Goal: Task Accomplishment & Management: Manage account settings

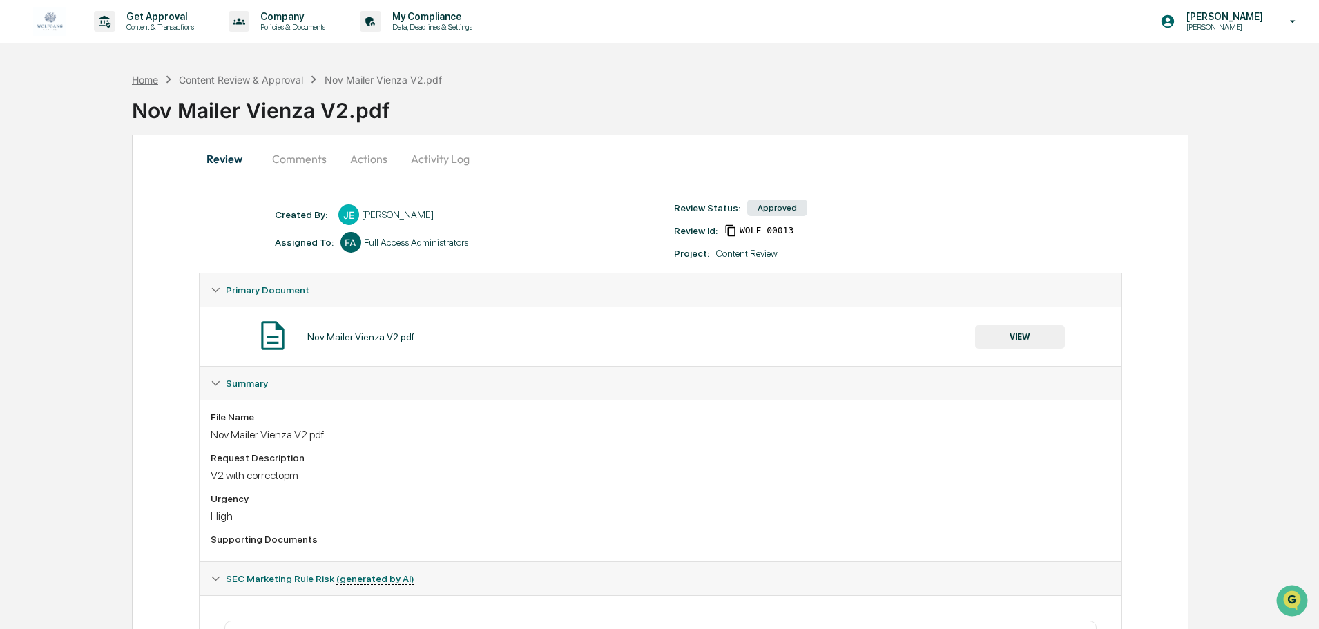
click at [148, 81] on div "Home" at bounding box center [145, 80] width 26 height 12
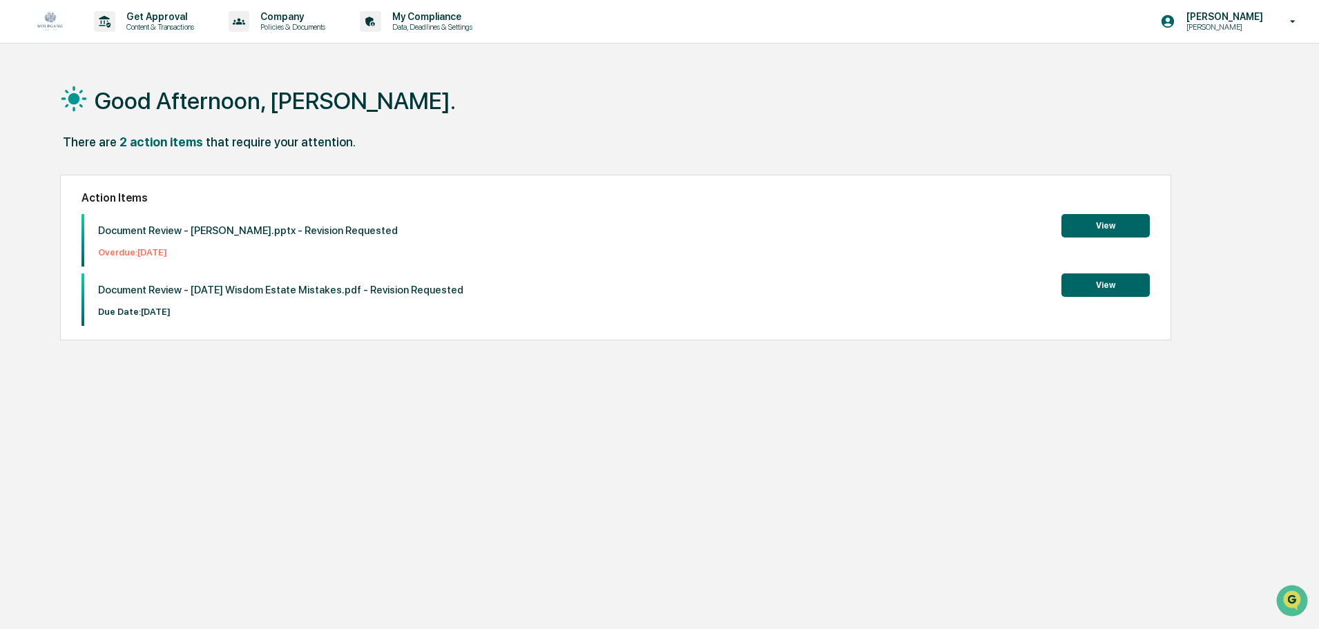
click at [1119, 286] on button "View" at bounding box center [1105, 284] width 88 height 23
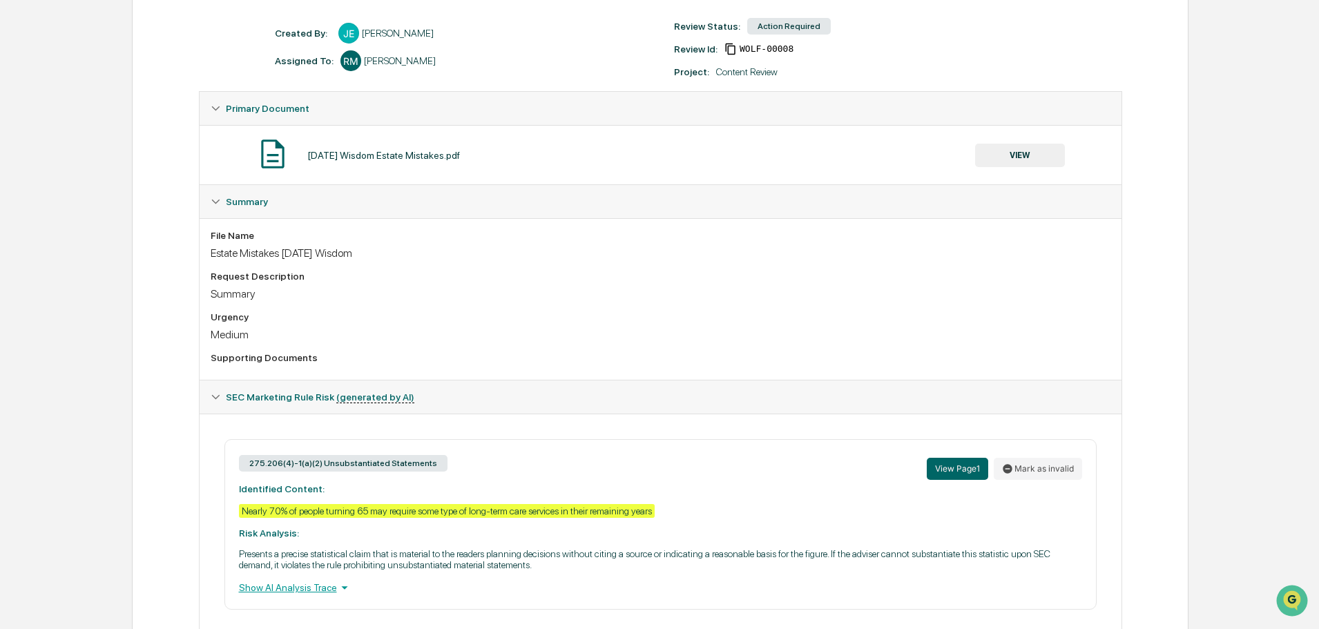
scroll to position [223, 0]
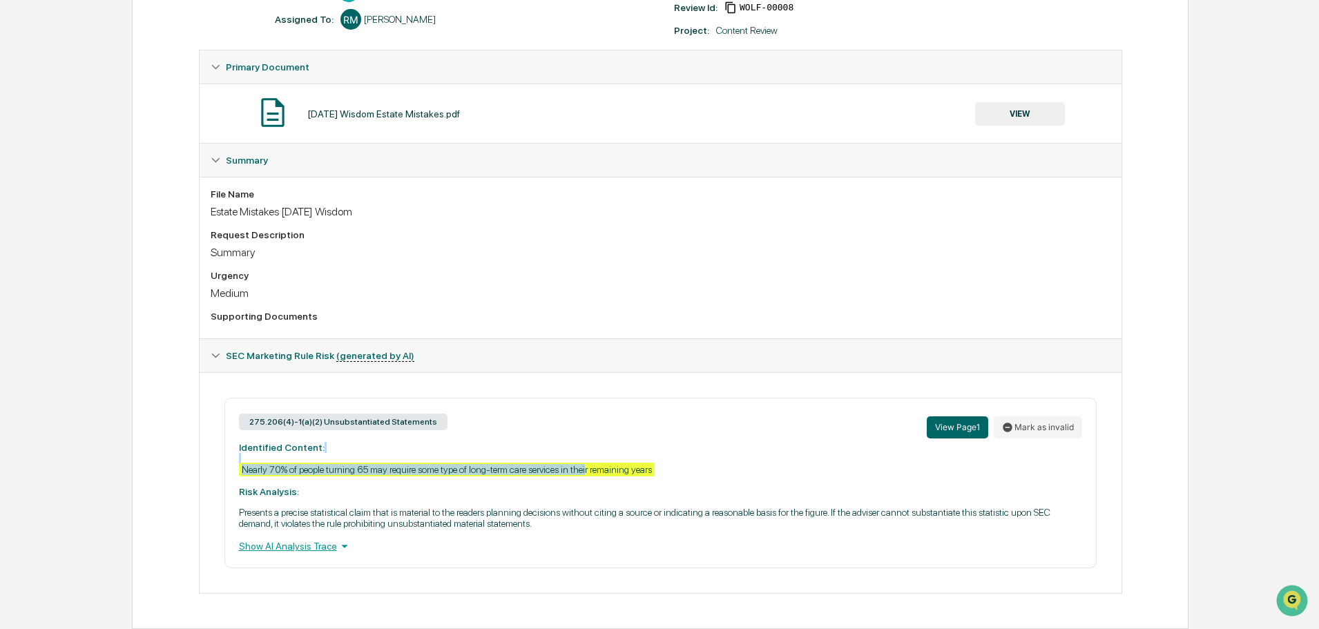
drag, startPoint x: 365, startPoint y: 460, endPoint x: 590, endPoint y: 471, distance: 225.4
click at [590, 471] on div "275.206(4)-1(a)(2) Unsubstantiated Statements View Page 1 Mark as invalid Ident…" at bounding box center [660, 483] width 872 height 171
click at [482, 528] on p "Presents a precise statistical claim that is material to the readers planning d…" at bounding box center [660, 518] width 843 height 22
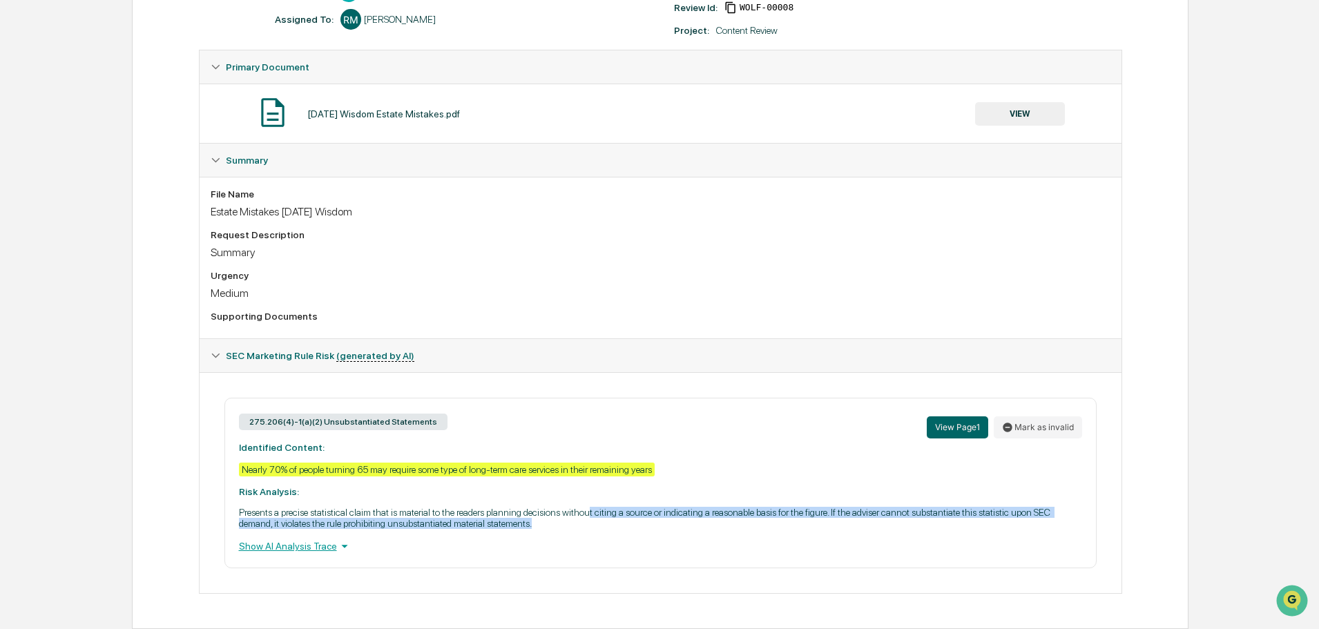
drag, startPoint x: 588, startPoint y: 516, endPoint x: 706, endPoint y: 524, distance: 117.7
click at [706, 524] on p "Presents a precise statistical claim that is material to the readers planning d…" at bounding box center [660, 518] width 843 height 22
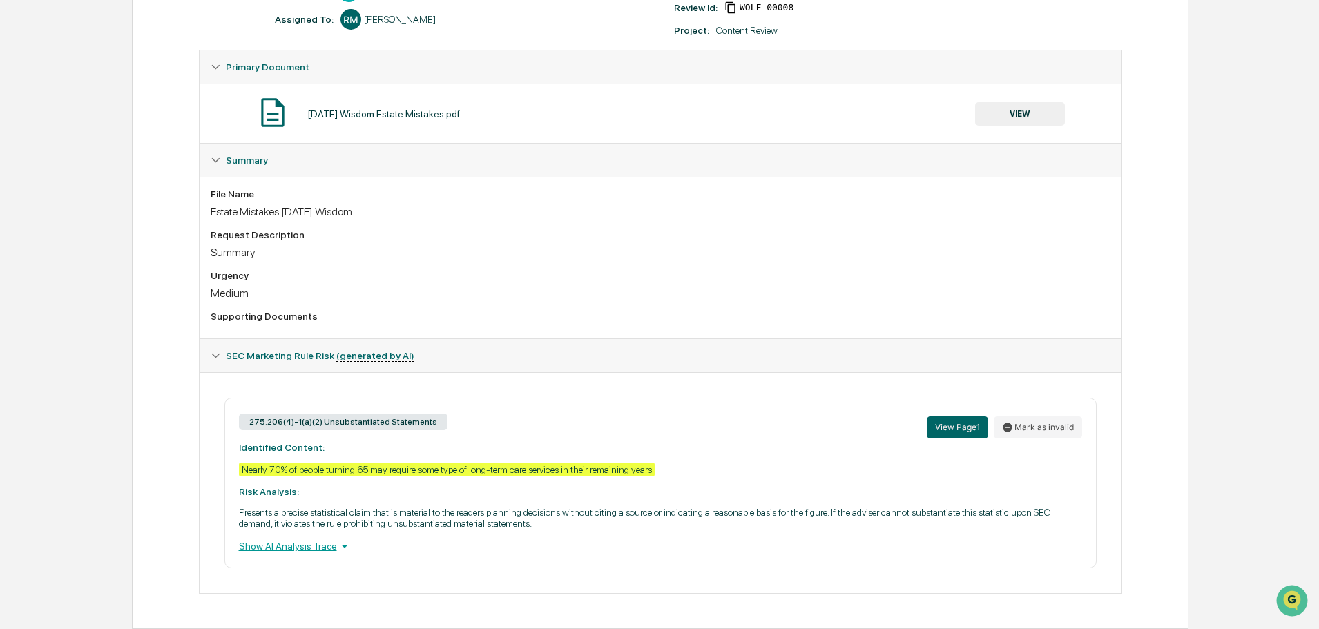
click at [539, 534] on div "275.206(4)-1(a)(2) Unsubstantiated Statements View Page 1 Mark as invalid Ident…" at bounding box center [660, 483] width 872 height 171
drag, startPoint x: 666, startPoint y: 471, endPoint x: 220, endPoint y: 467, distance: 446.7
click at [220, 467] on div "275.206(4)-1(a)(2) Unsubstantiated Statements View Page 1 Mark as invalid Ident…" at bounding box center [661, 483] width 900 height 171
copy div "Nearly 70% of people turning 65 may require some type of long-term care service…"
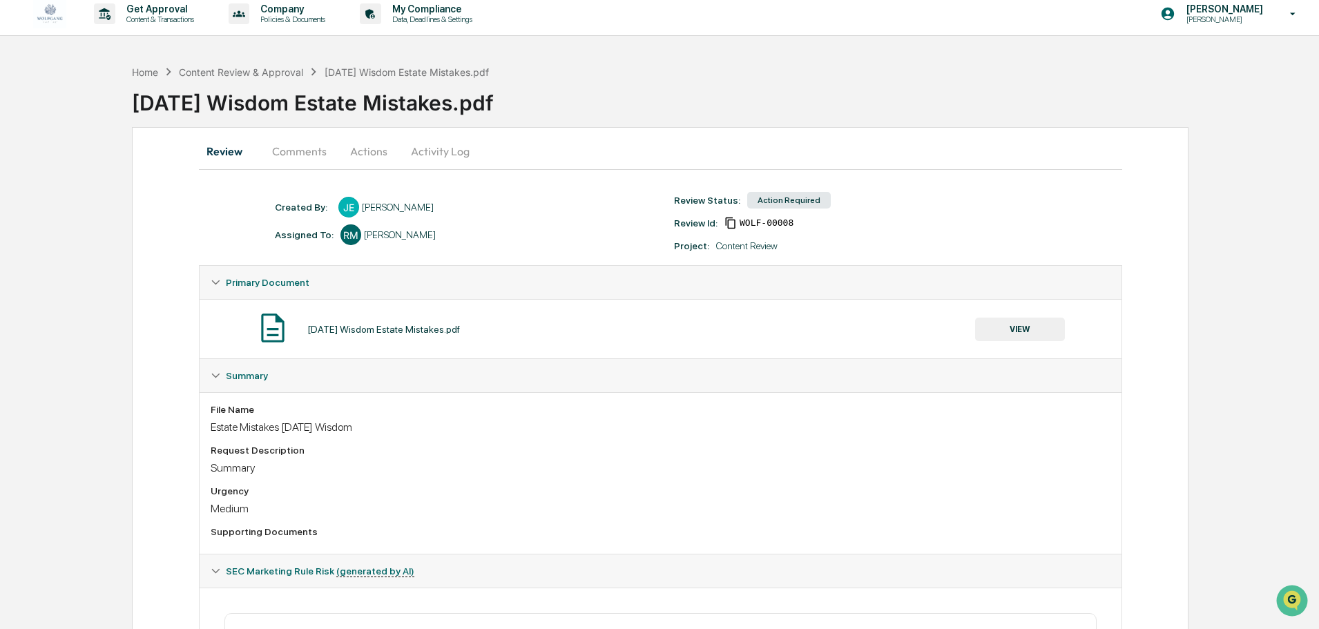
scroll to position [0, 0]
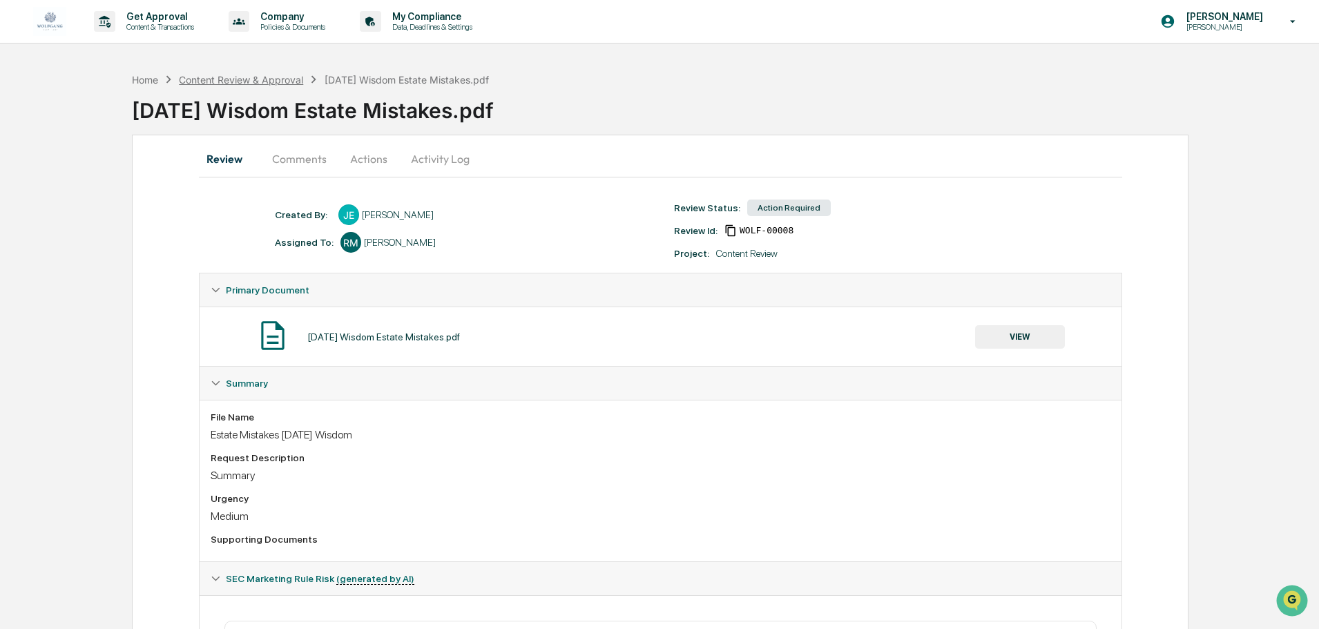
click at [238, 80] on div "Content Review & Approval" at bounding box center [241, 80] width 124 height 12
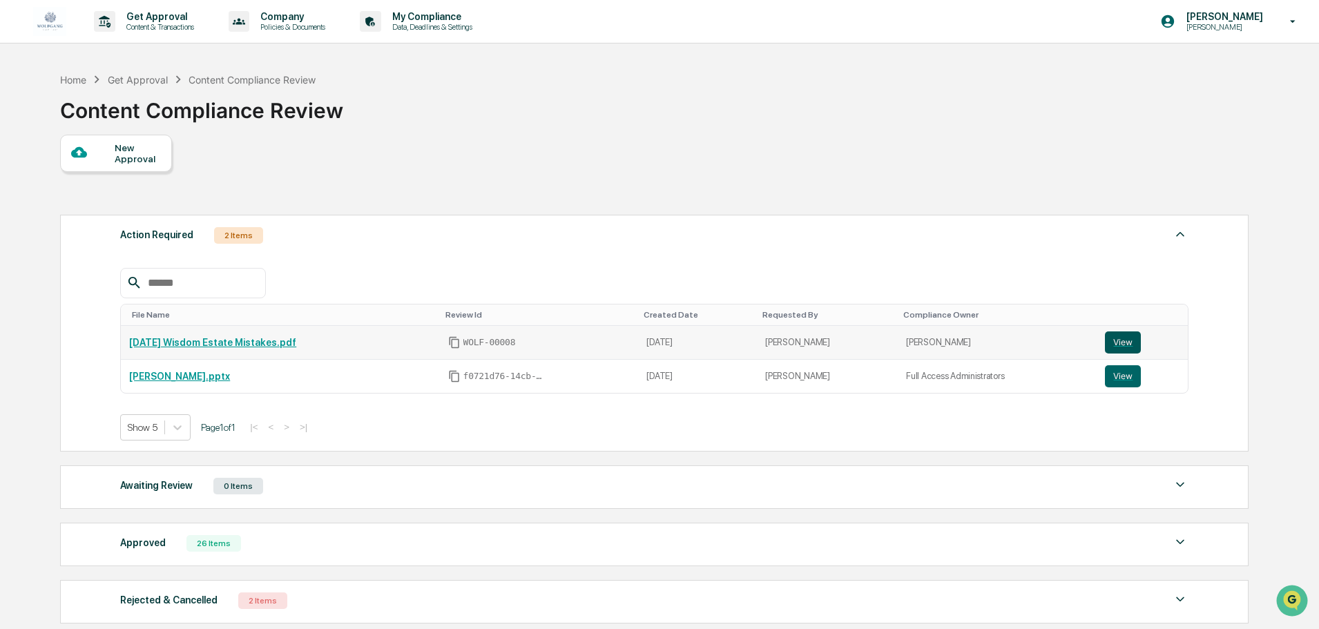
click at [1121, 346] on button "View" at bounding box center [1123, 342] width 36 height 22
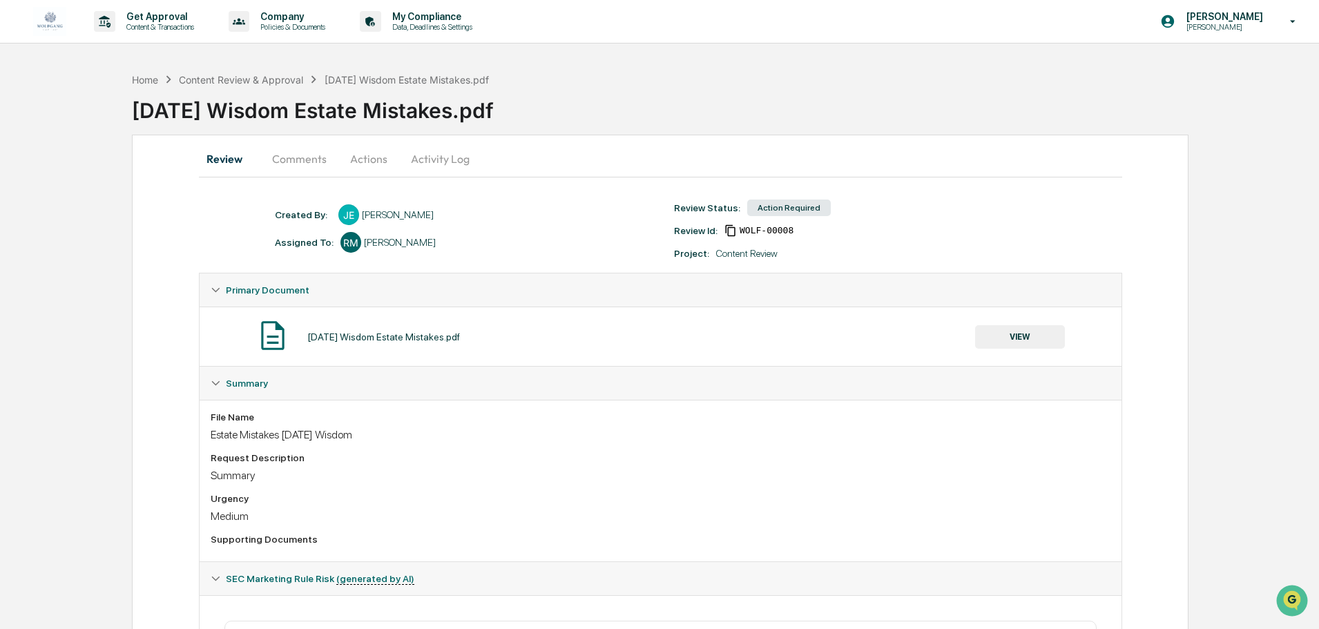
click at [450, 154] on button "Activity Log" at bounding box center [440, 158] width 81 height 33
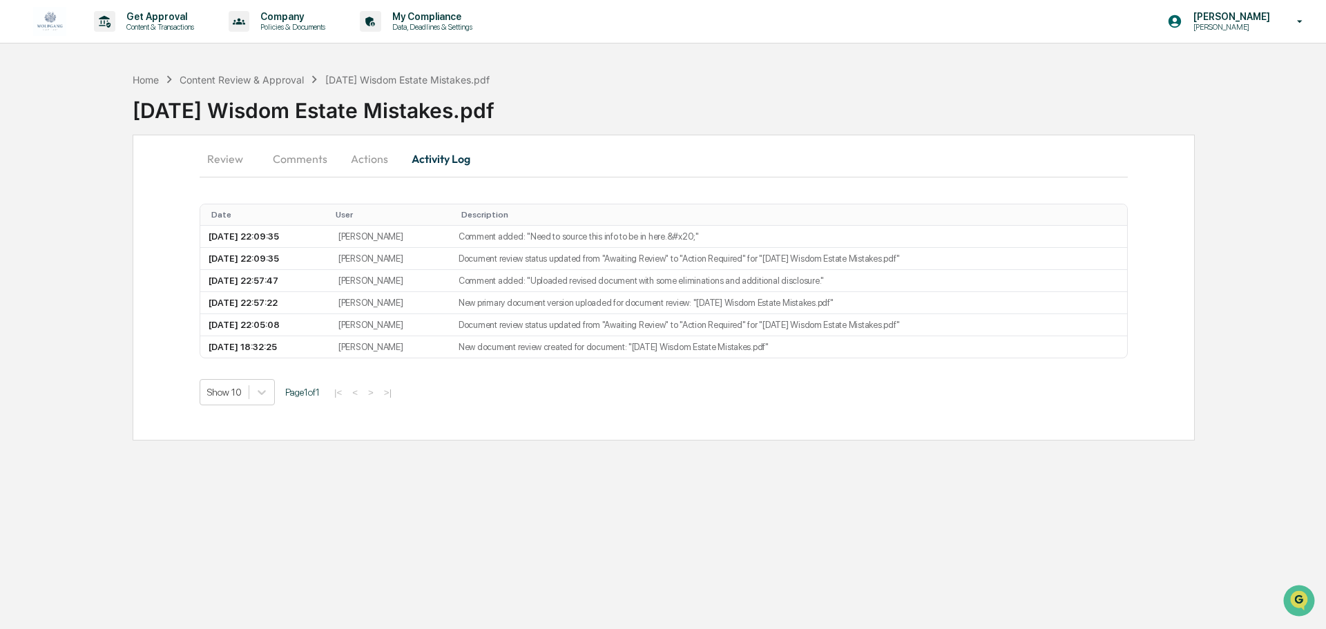
click at [377, 155] on button "Actions" at bounding box center [369, 158] width 62 height 33
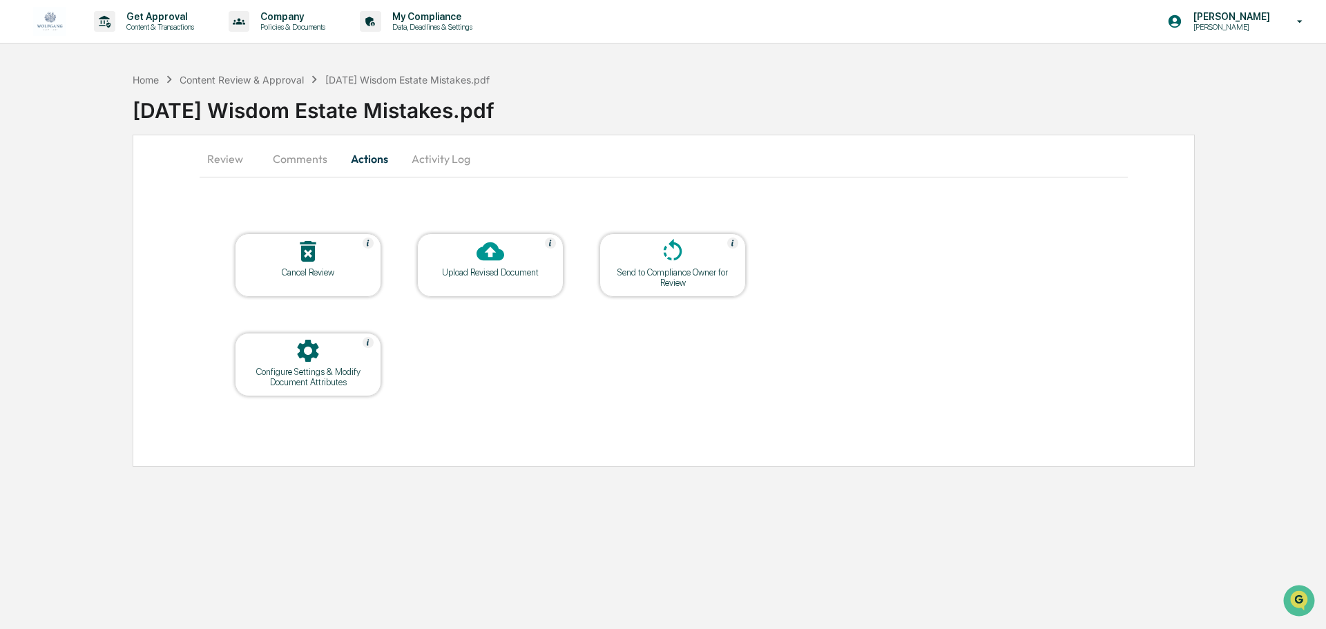
click at [503, 267] on div at bounding box center [490, 253] width 138 height 30
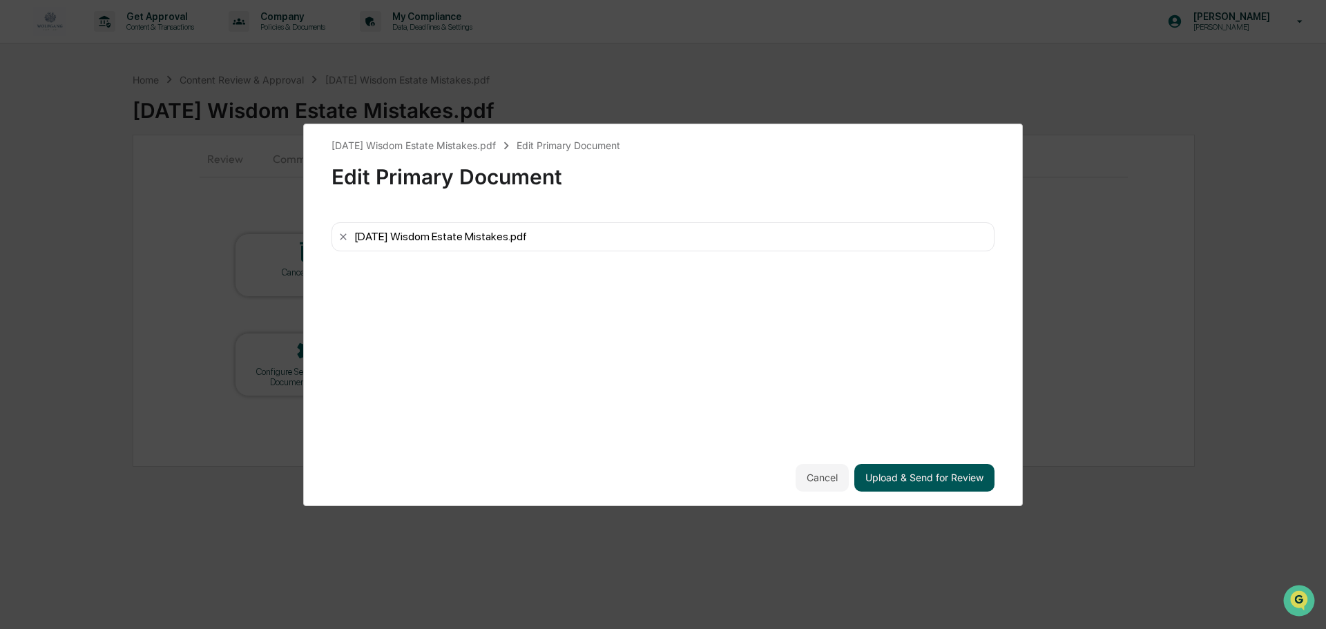
click at [932, 482] on button "Upload & Send for Review" at bounding box center [924, 478] width 140 height 28
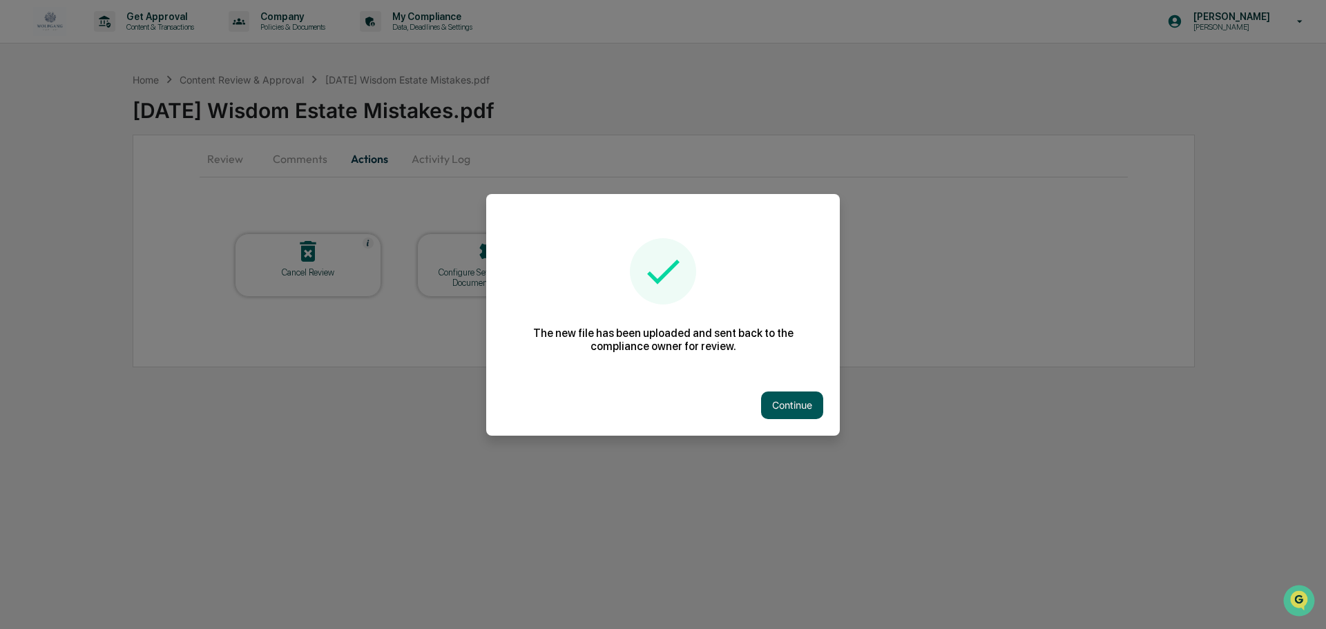
click at [773, 403] on button "Continue" at bounding box center [792, 405] width 62 height 28
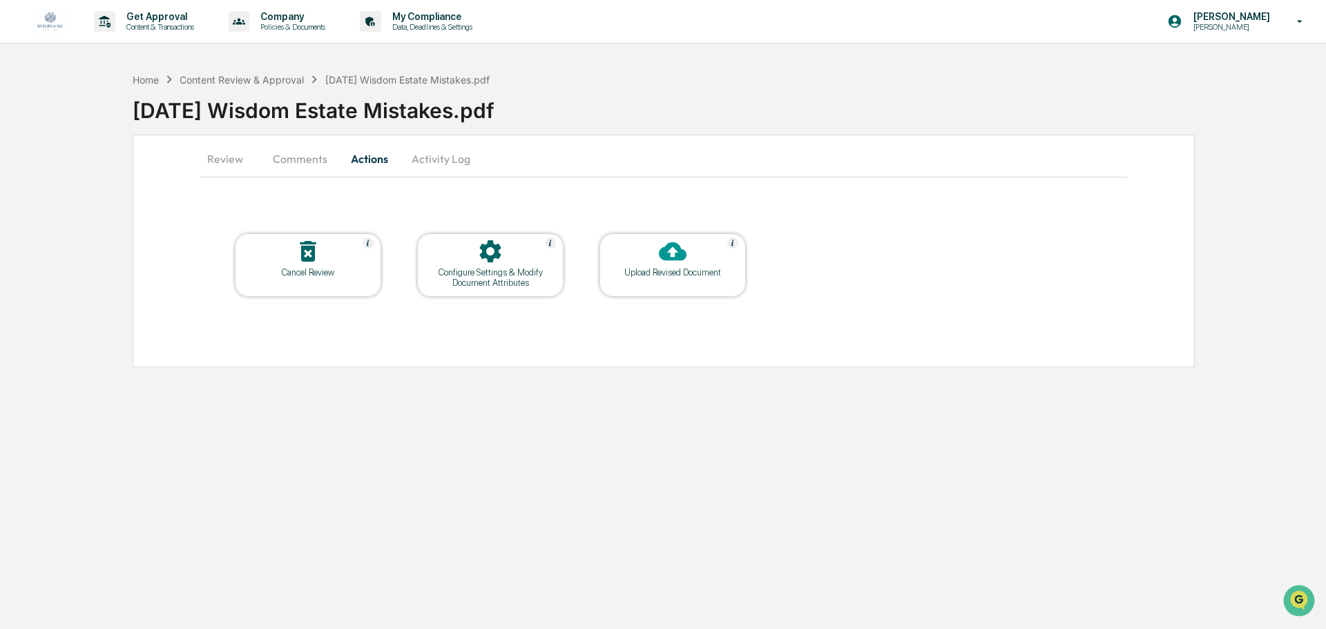
click at [426, 157] on button "Activity Log" at bounding box center [440, 158] width 81 height 33
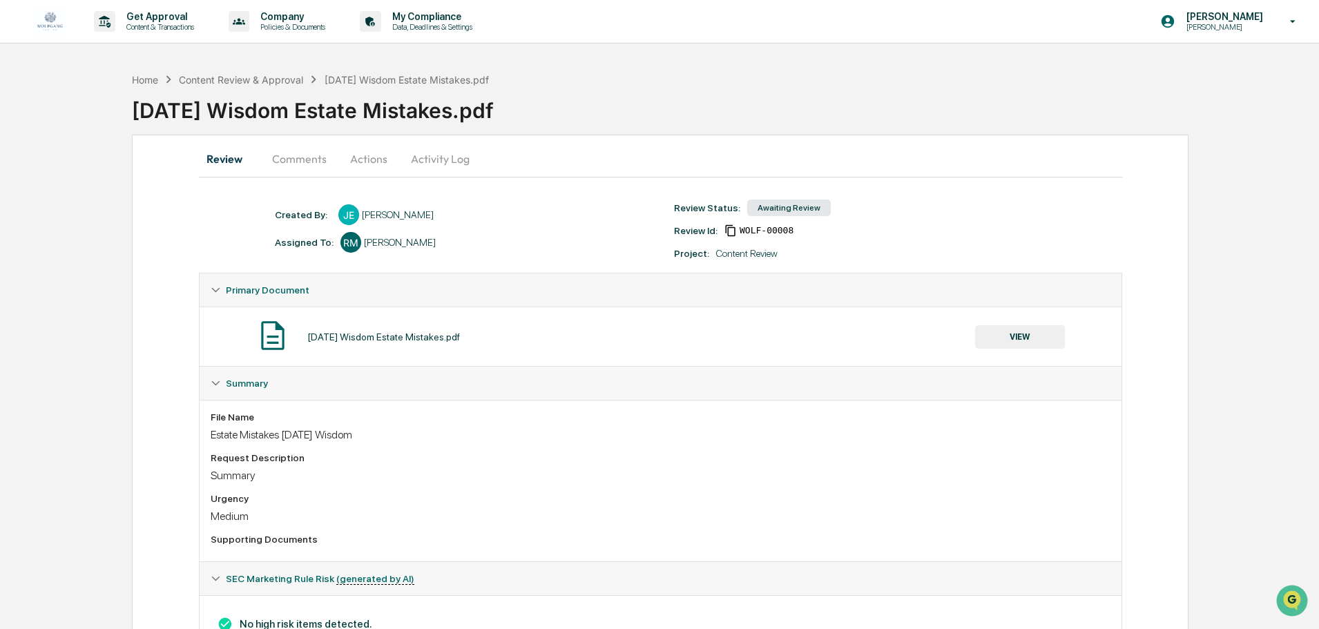
click at [438, 156] on button "Activity Log" at bounding box center [440, 158] width 81 height 33
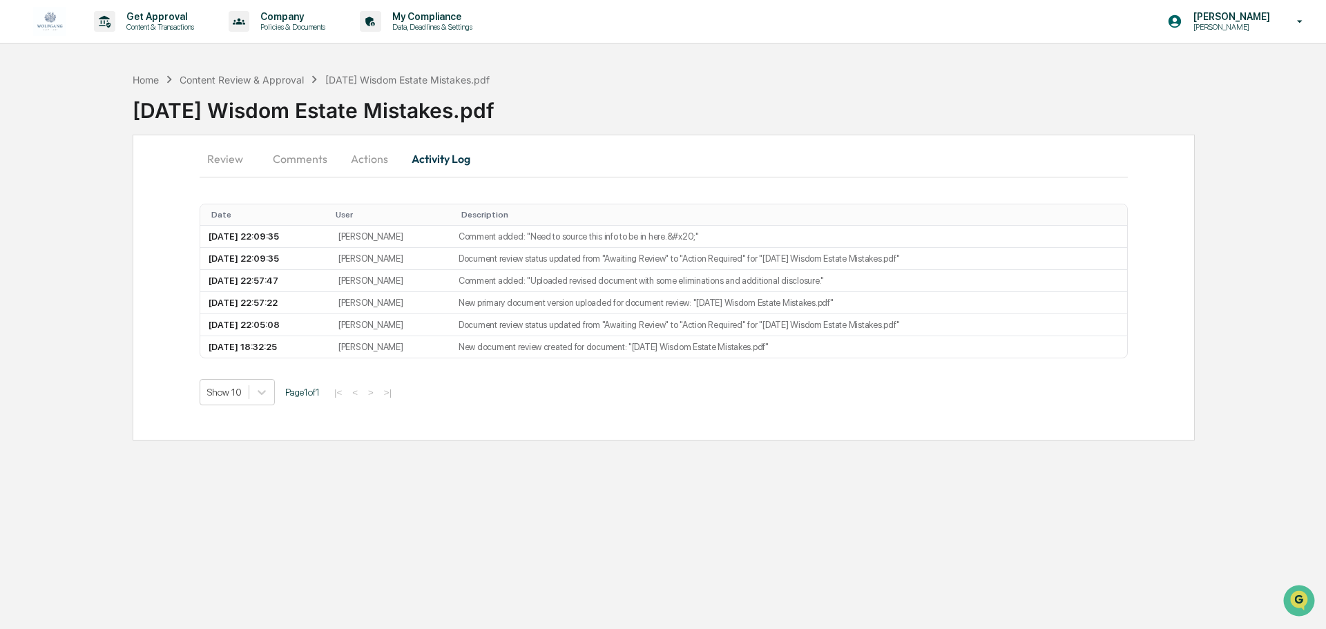
click at [362, 159] on button "Actions" at bounding box center [369, 158] width 62 height 33
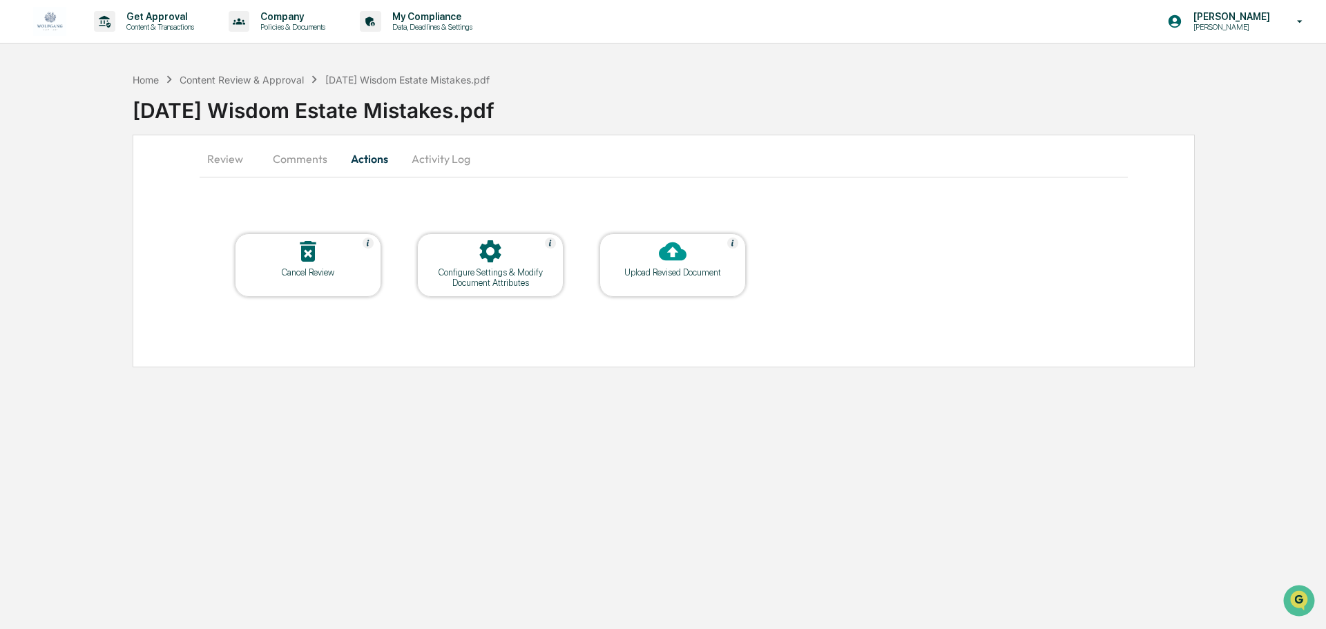
click at [289, 153] on button "Comments" at bounding box center [300, 158] width 77 height 33
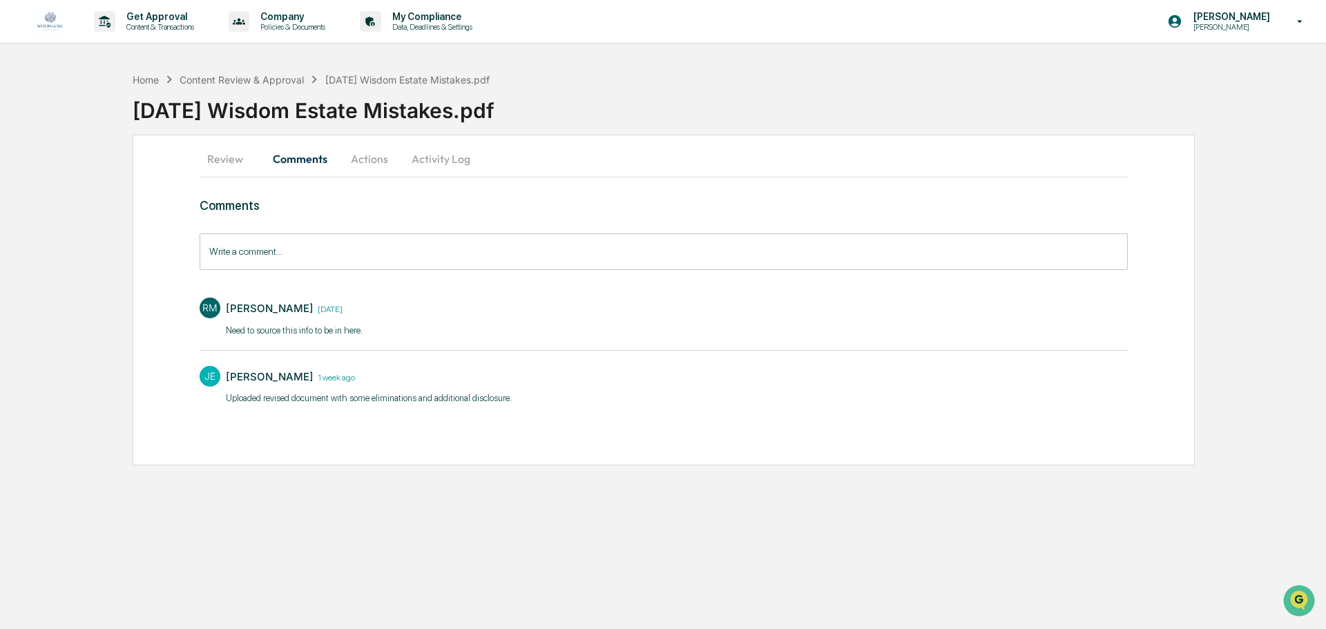
click at [371, 258] on input "Write a comment..." at bounding box center [664, 251] width 928 height 37
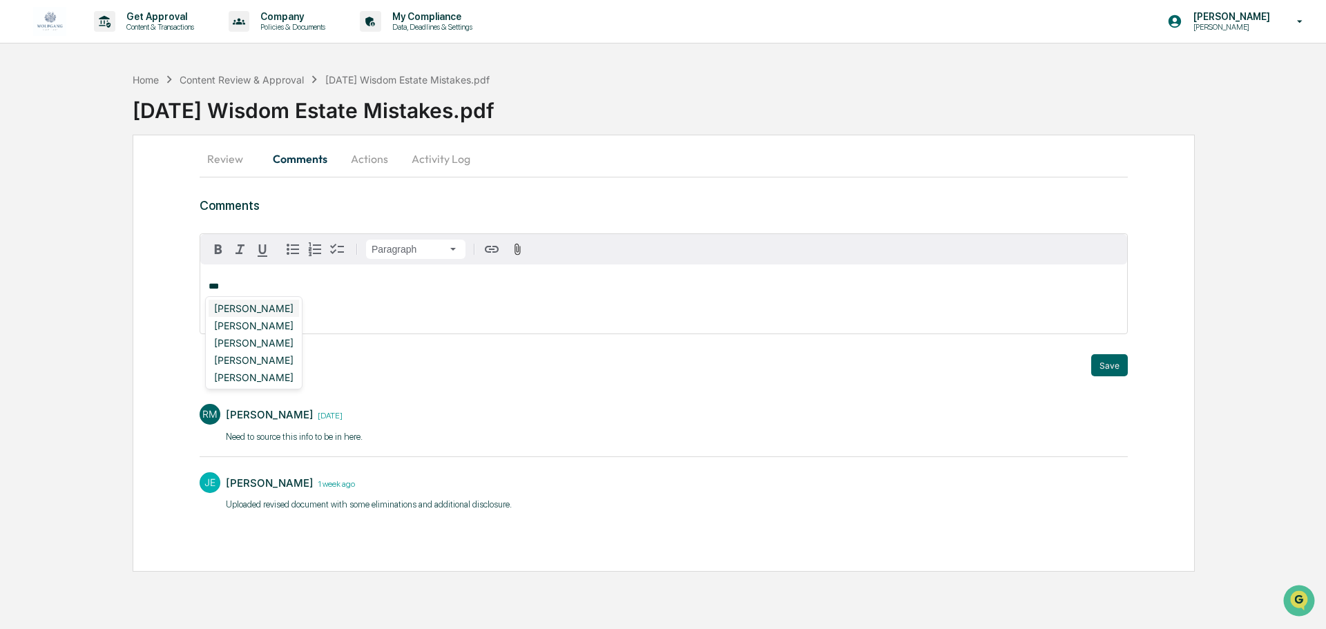
click at [238, 309] on div "[PERSON_NAME]" at bounding box center [254, 308] width 90 height 17
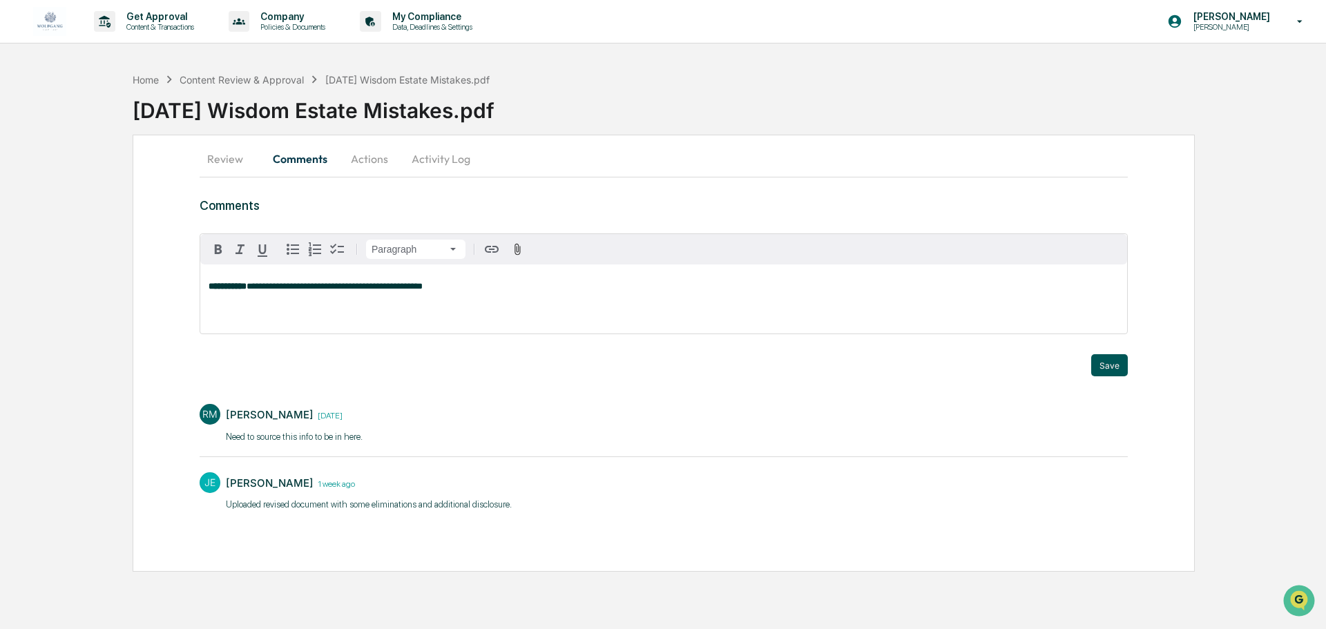
click at [1108, 364] on button "Save" at bounding box center [1109, 365] width 37 height 22
